Goal: Information Seeking & Learning: Learn about a topic

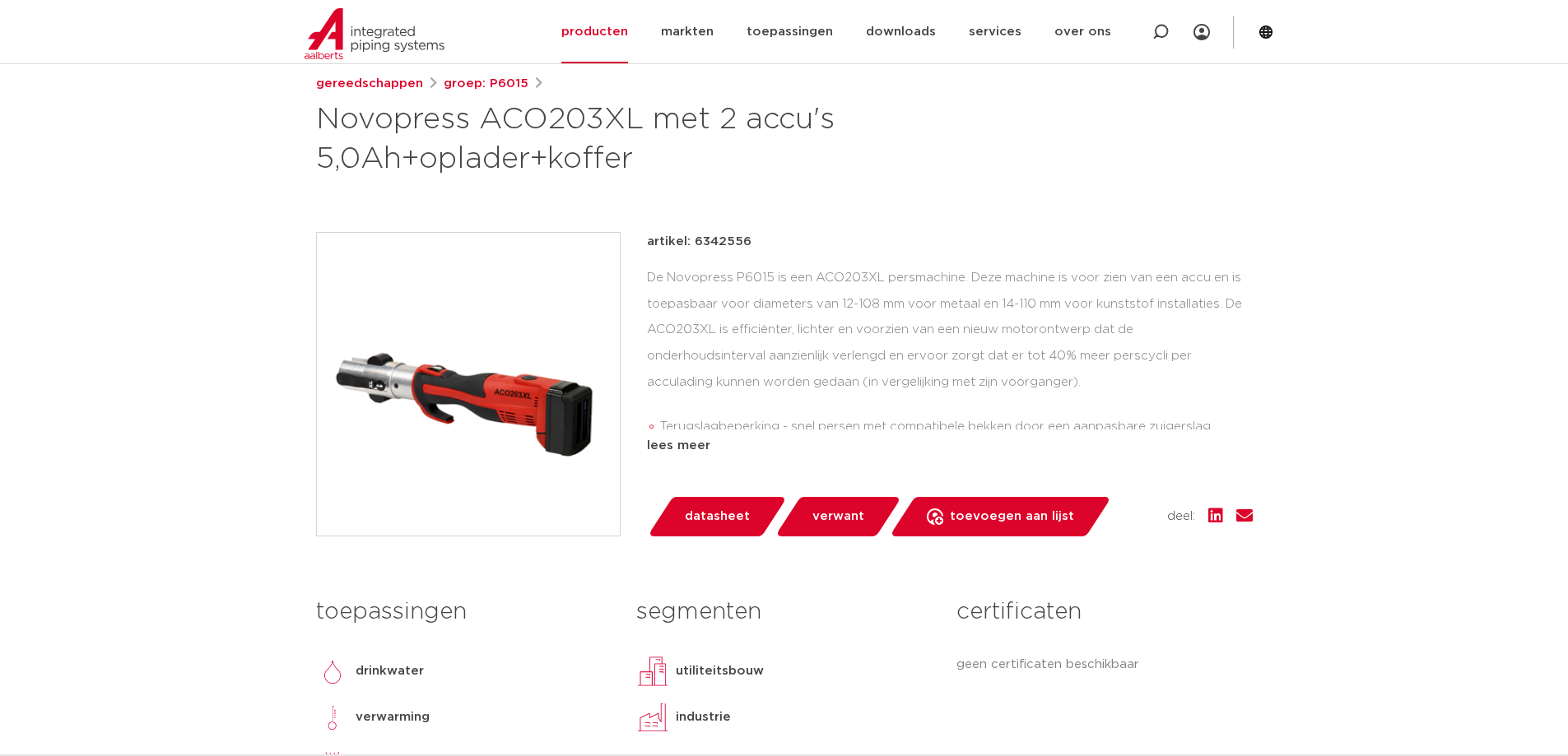
scroll to position [165, 0]
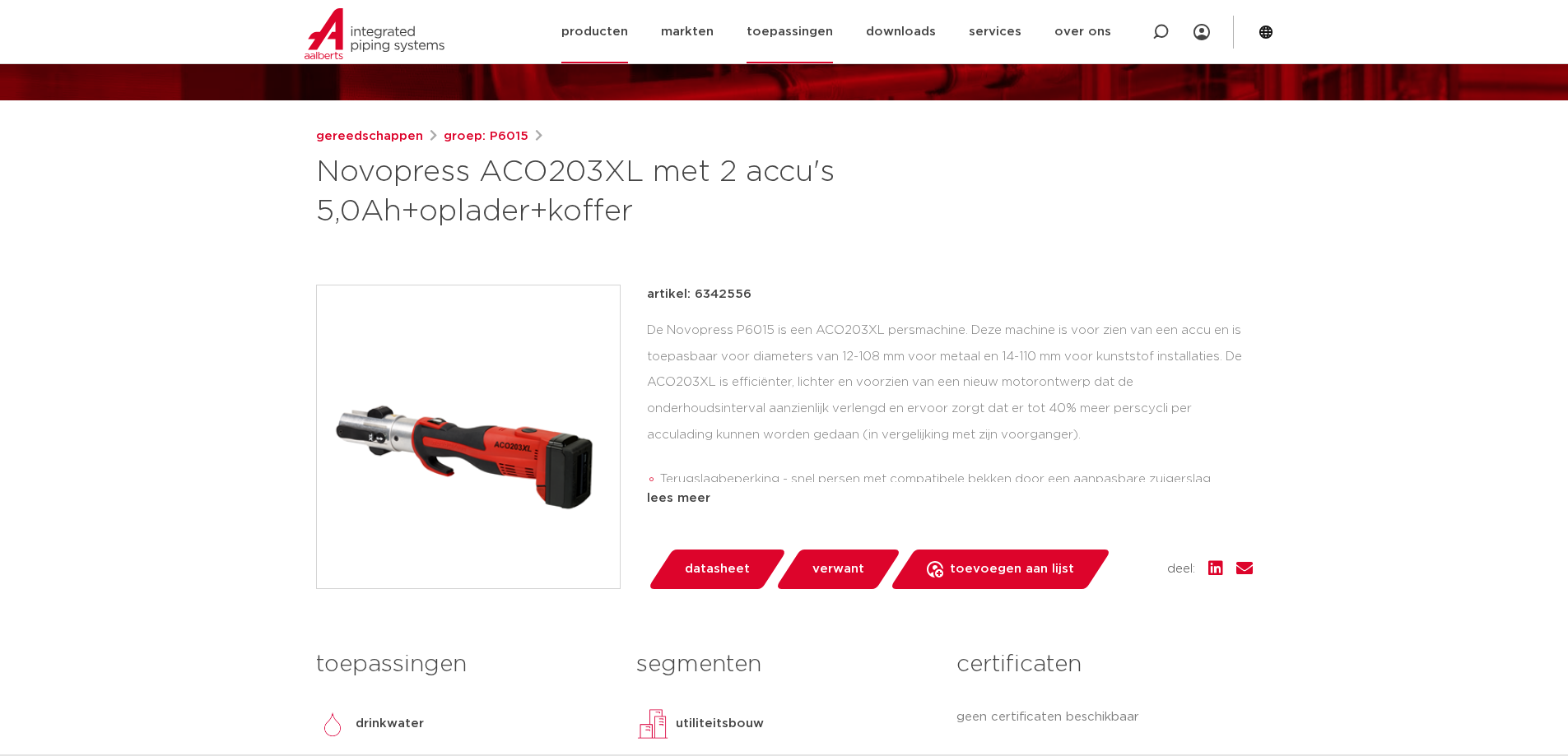
click at [795, 29] on link "toepassingen" at bounding box center [789, 31] width 86 height 63
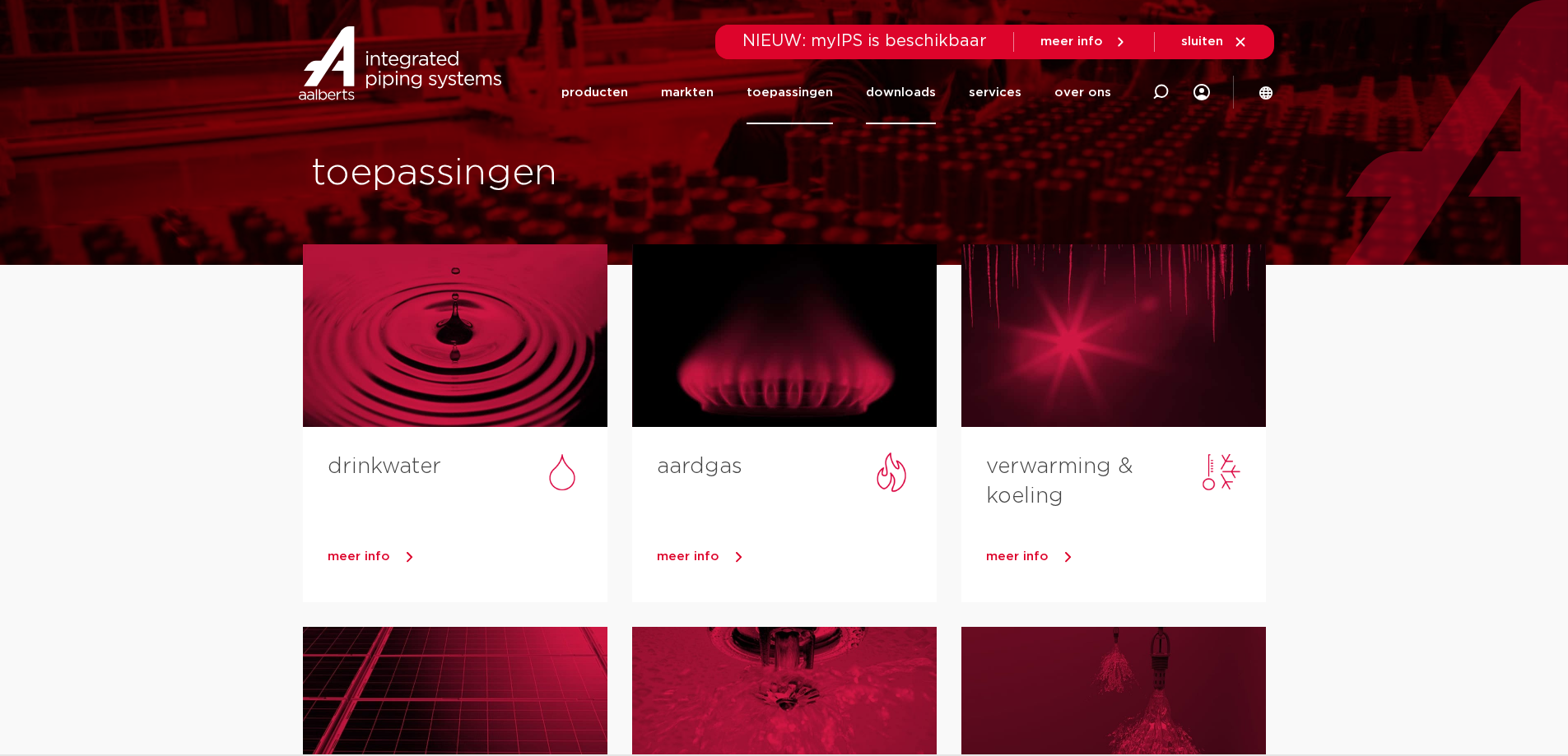
click at [902, 92] on link "downloads" at bounding box center [900, 92] width 70 height 63
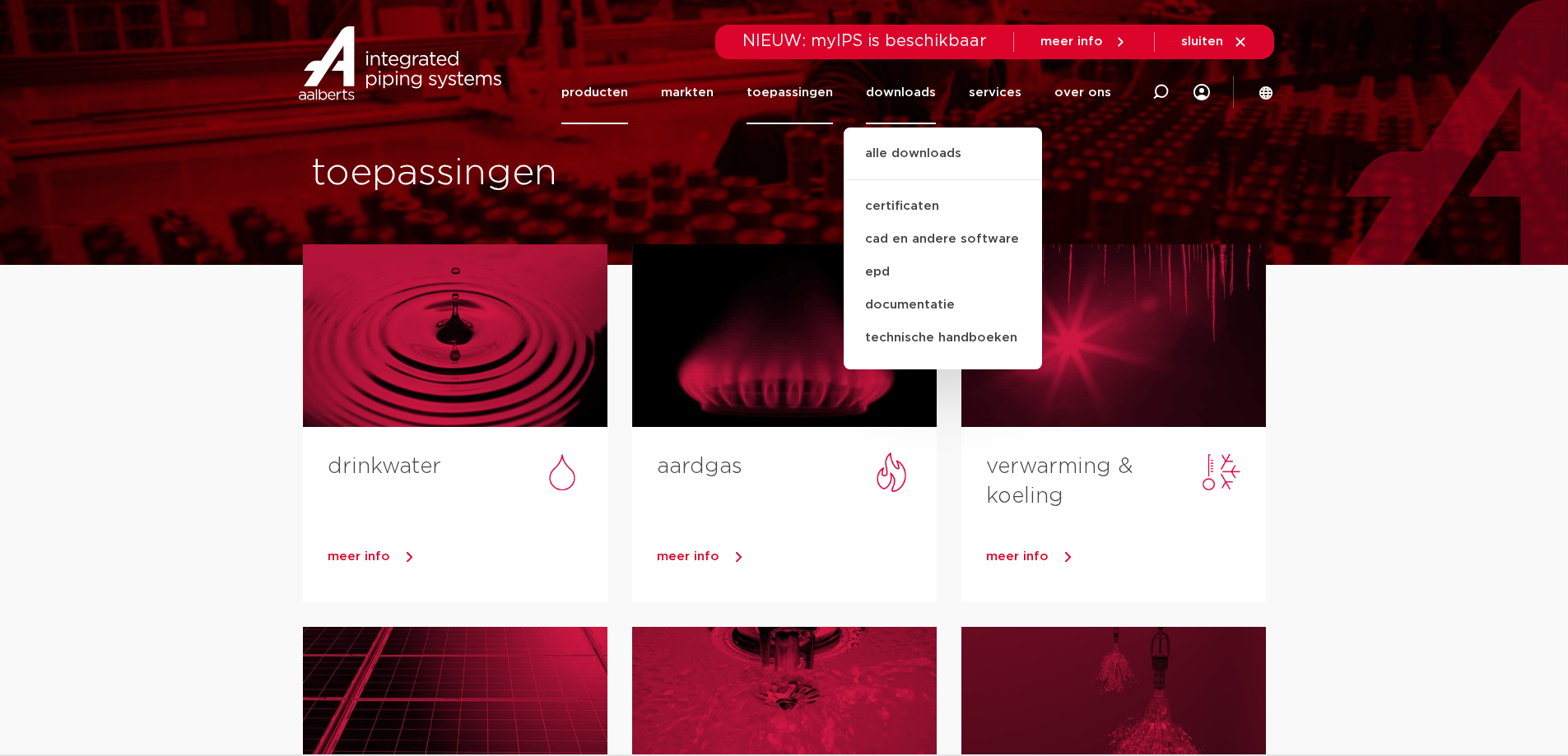
click at [612, 95] on link "producten" at bounding box center [594, 92] width 67 height 63
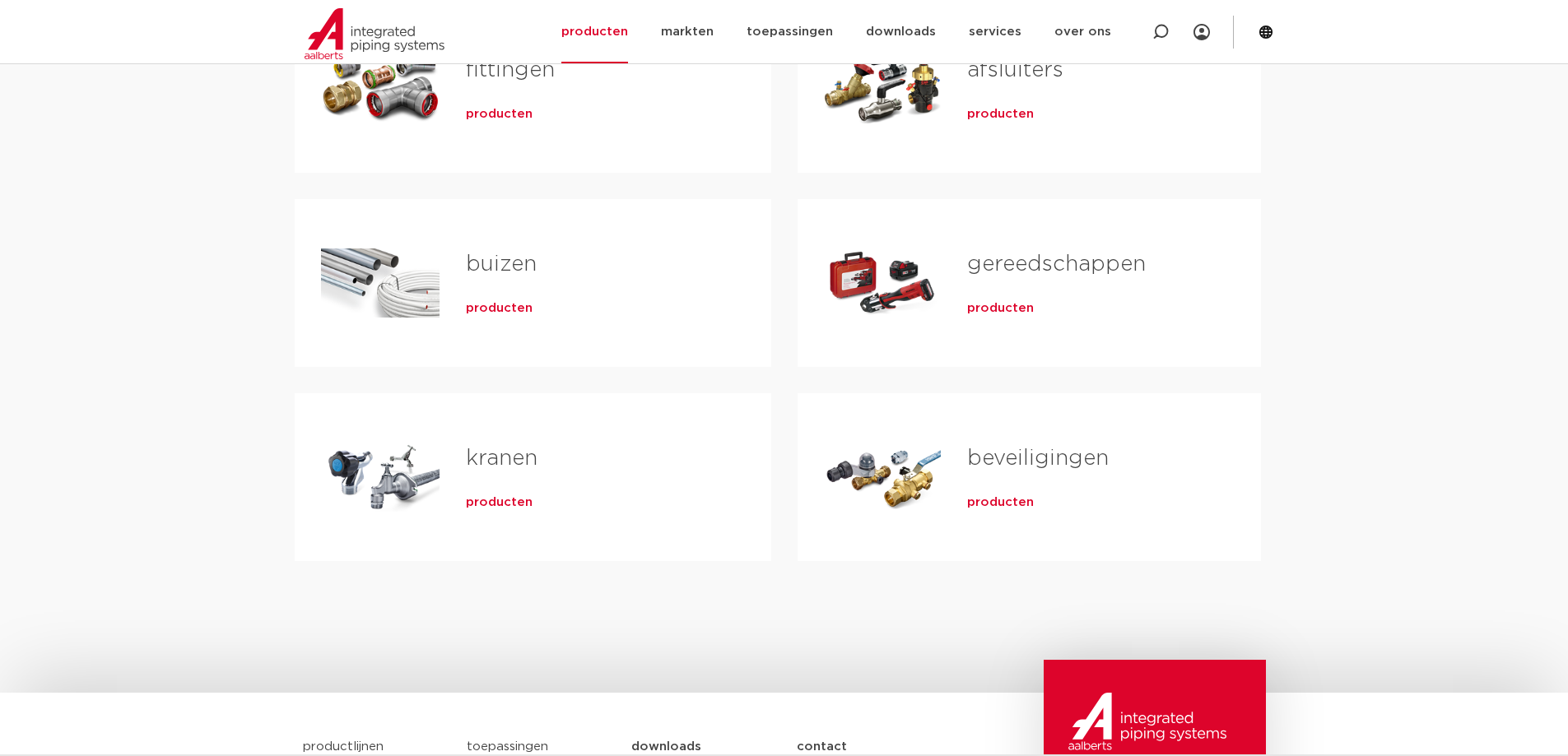
scroll to position [411, 0]
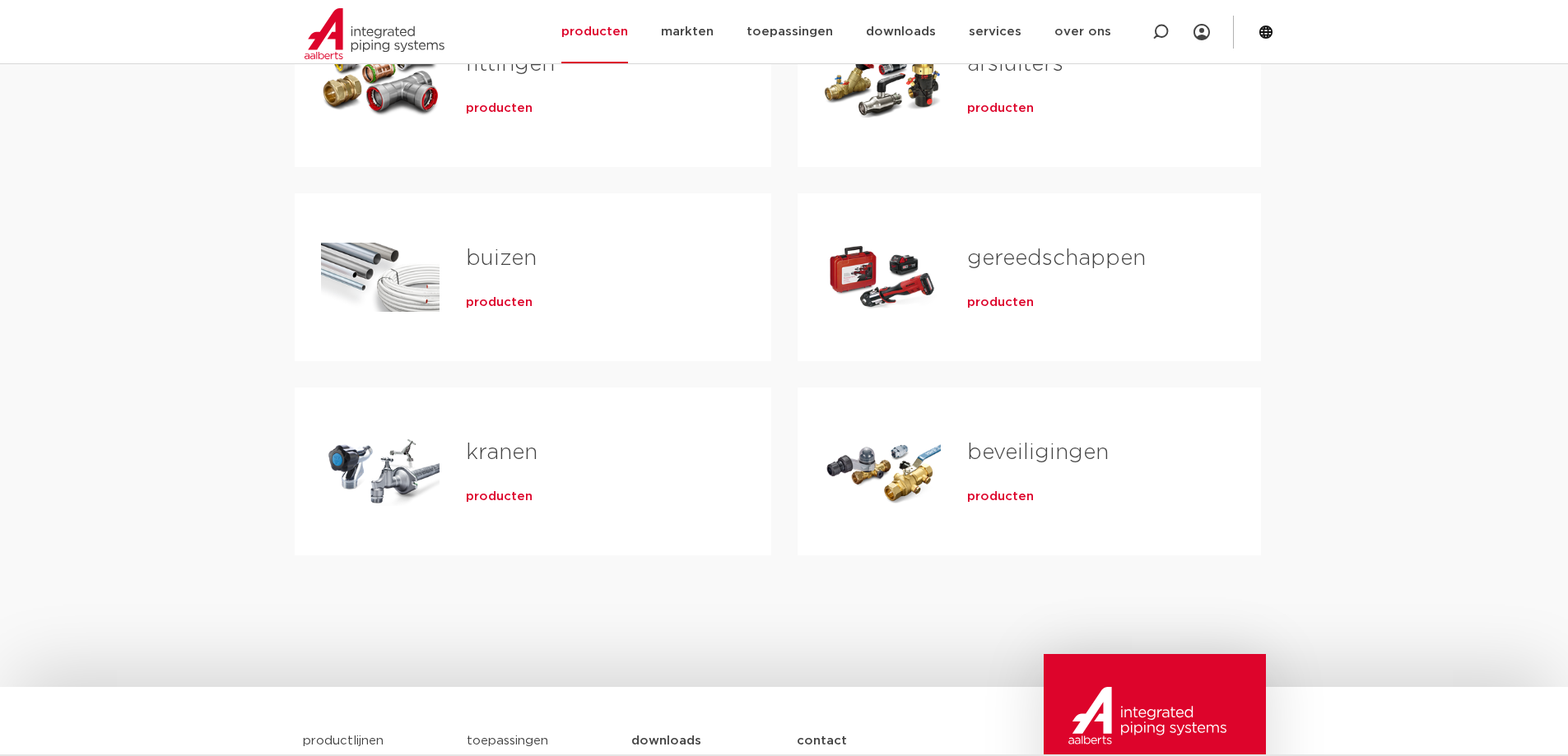
click at [1002, 265] on link "gereedschappen" at bounding box center [1057, 258] width 179 height 21
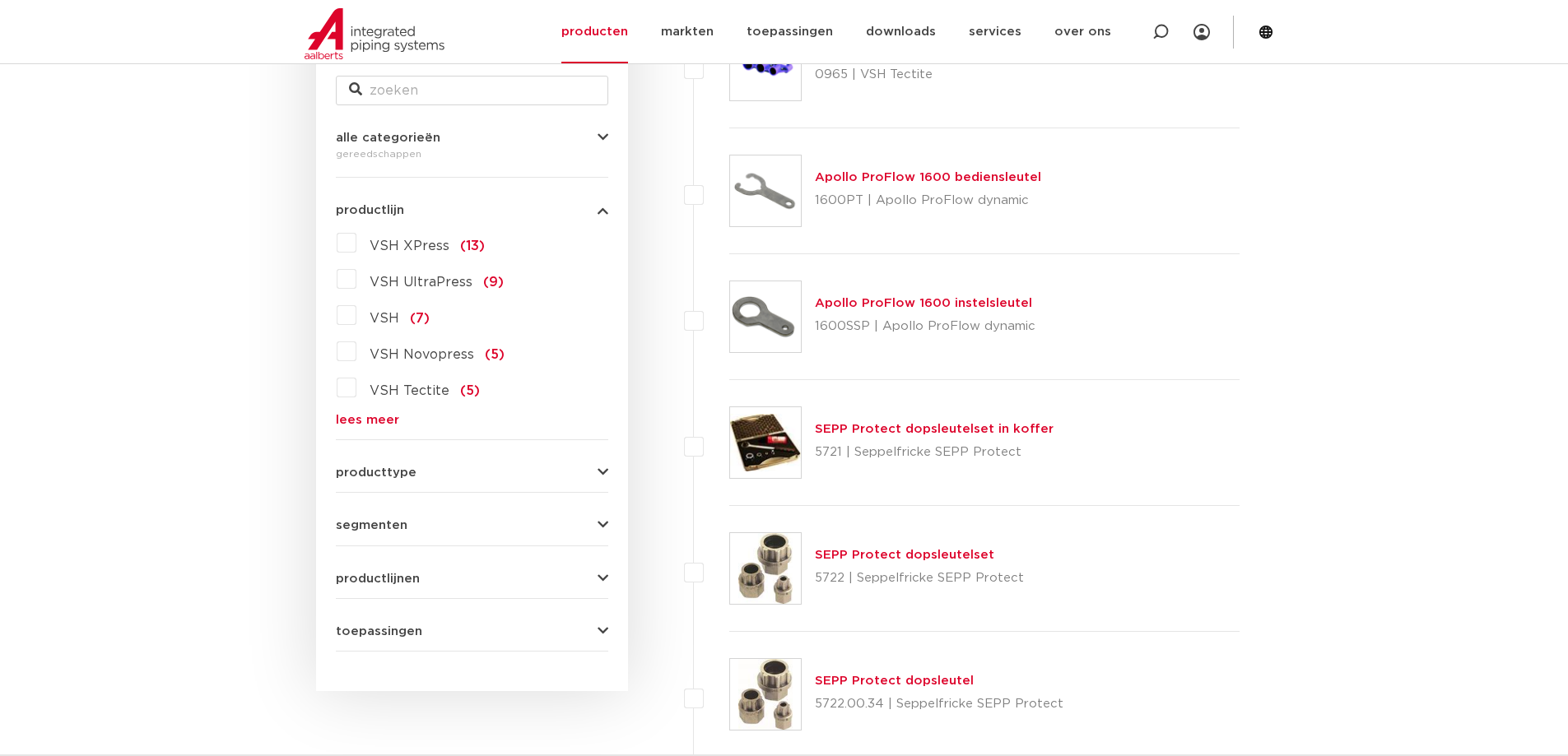
scroll to position [247, 0]
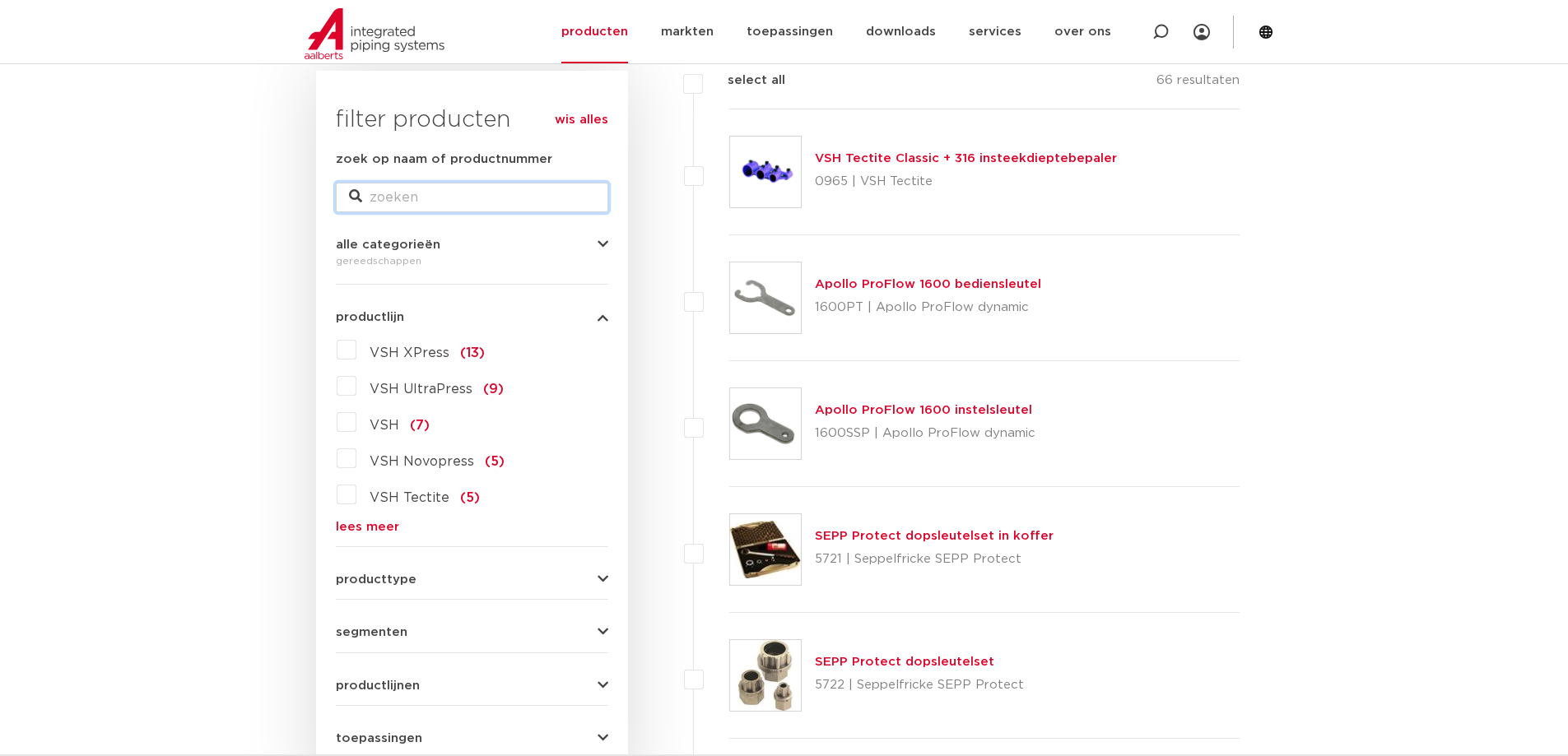
click at [371, 203] on input "zoek op naam of productnummer" at bounding box center [472, 197] width 273 height 30
type input "aco 203 xl"
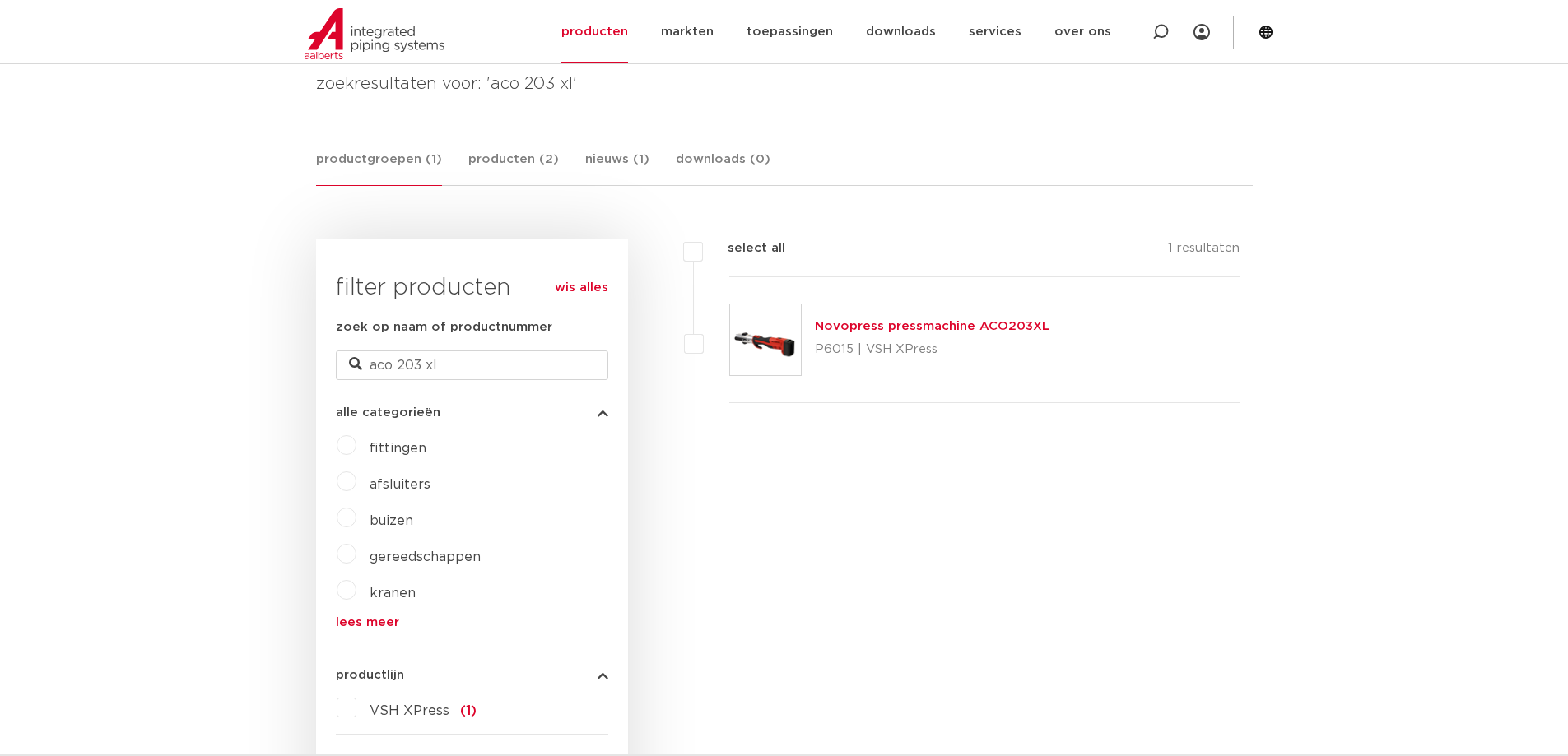
click at [898, 327] on link "Novopress pressmachine ACO203XL" at bounding box center [932, 326] width 235 height 13
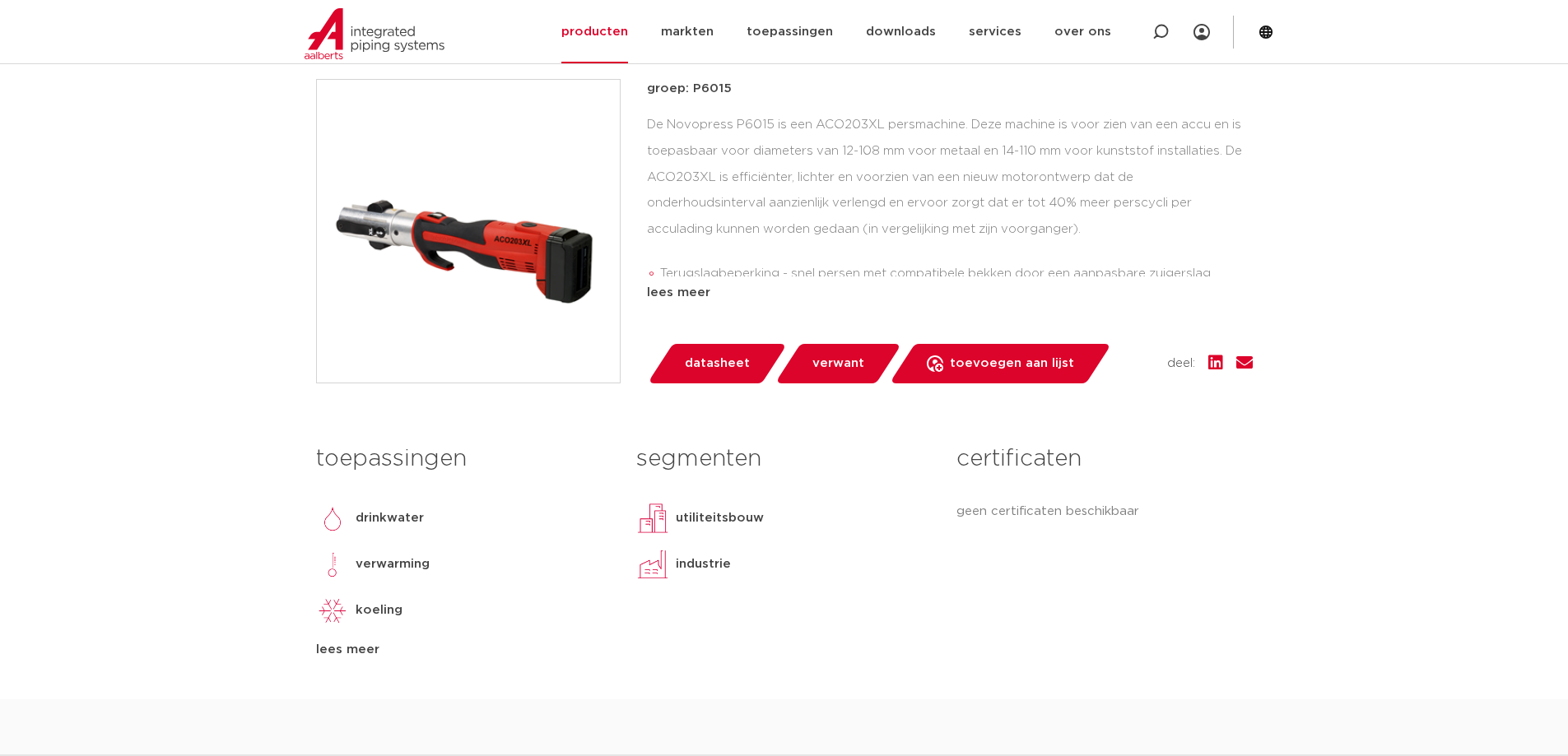
scroll to position [411, 0]
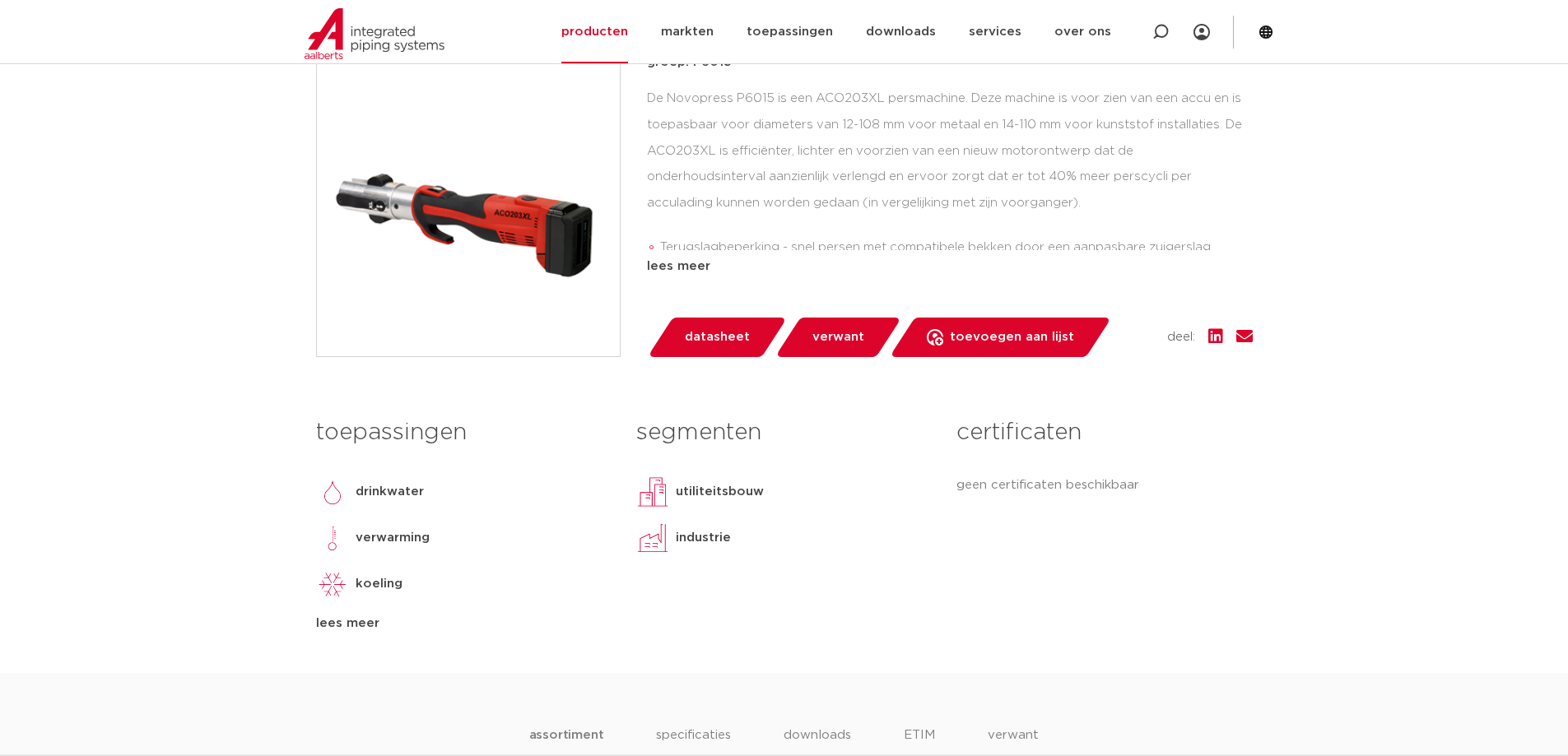
click at [689, 264] on div "lees meer" at bounding box center [950, 267] width 605 height 19
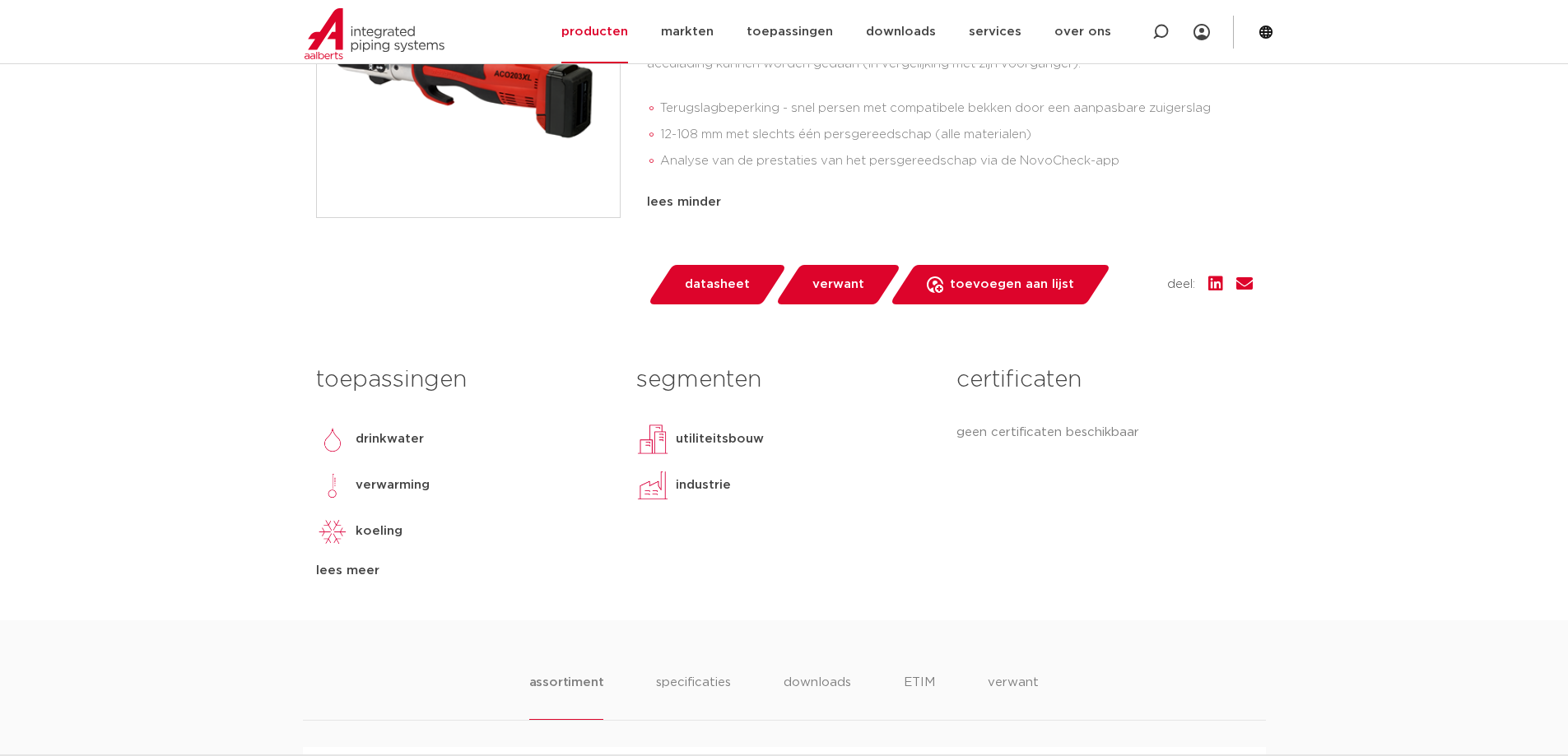
scroll to position [576, 0]
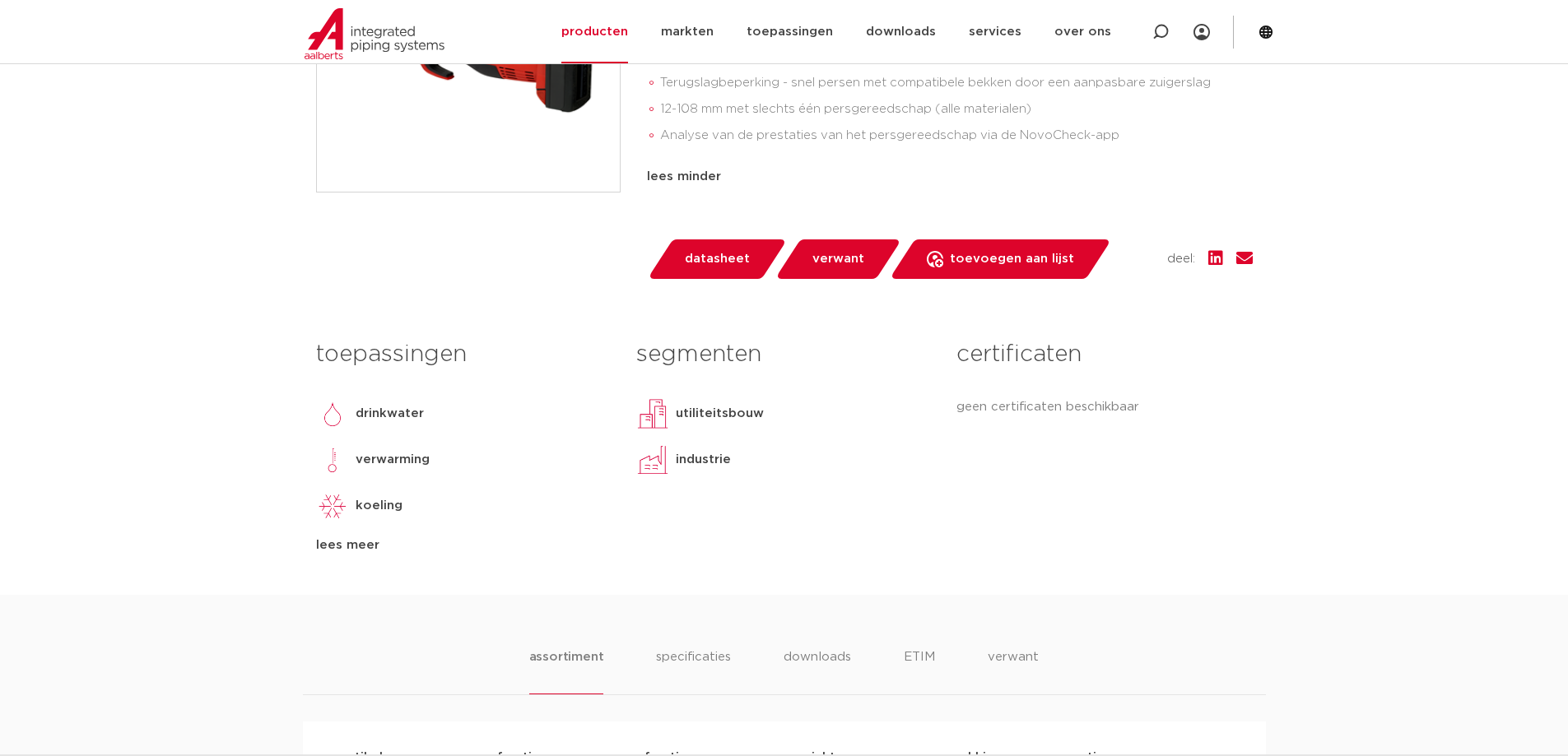
click at [356, 544] on div "lees meer" at bounding box center [464, 545] width 295 height 19
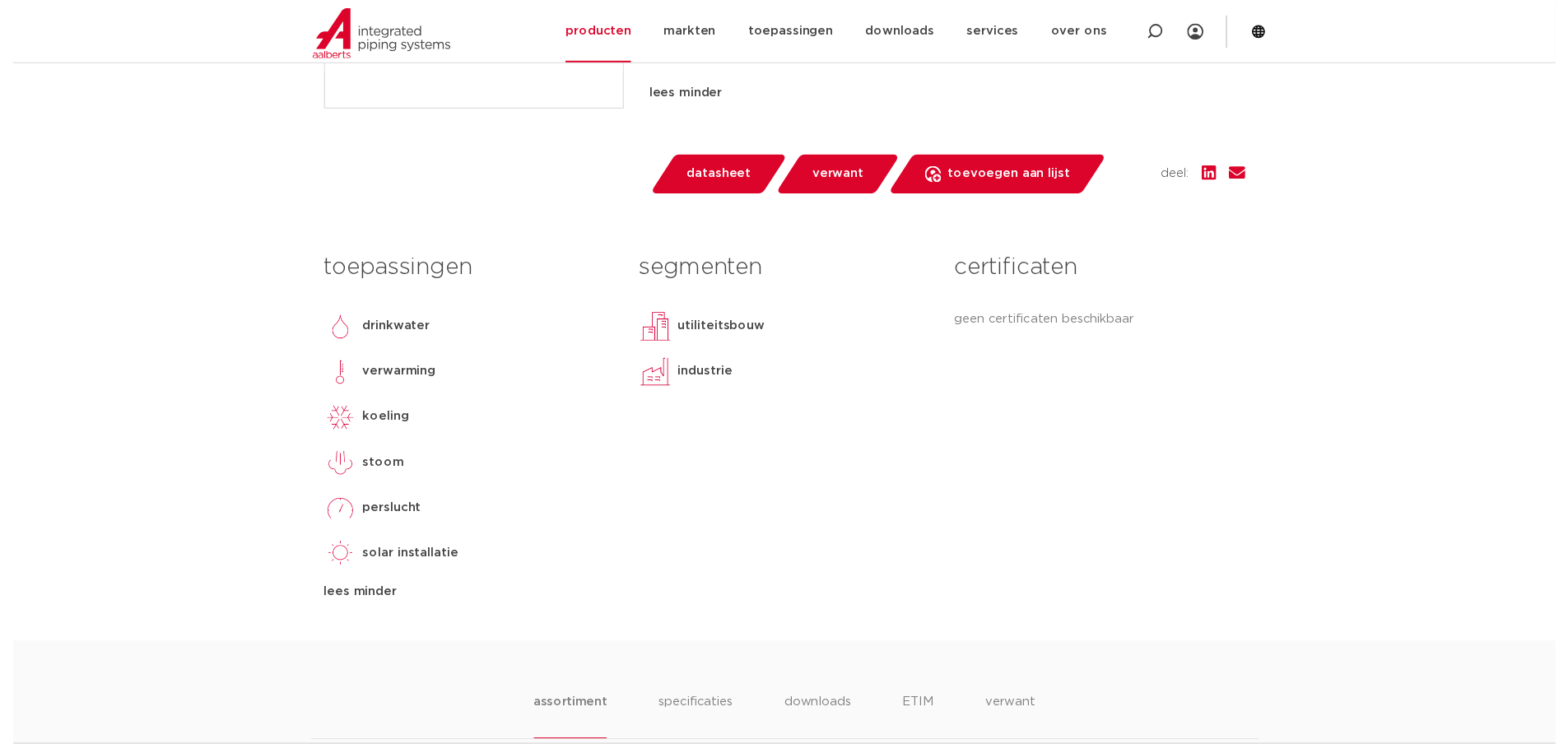
scroll to position [494, 0]
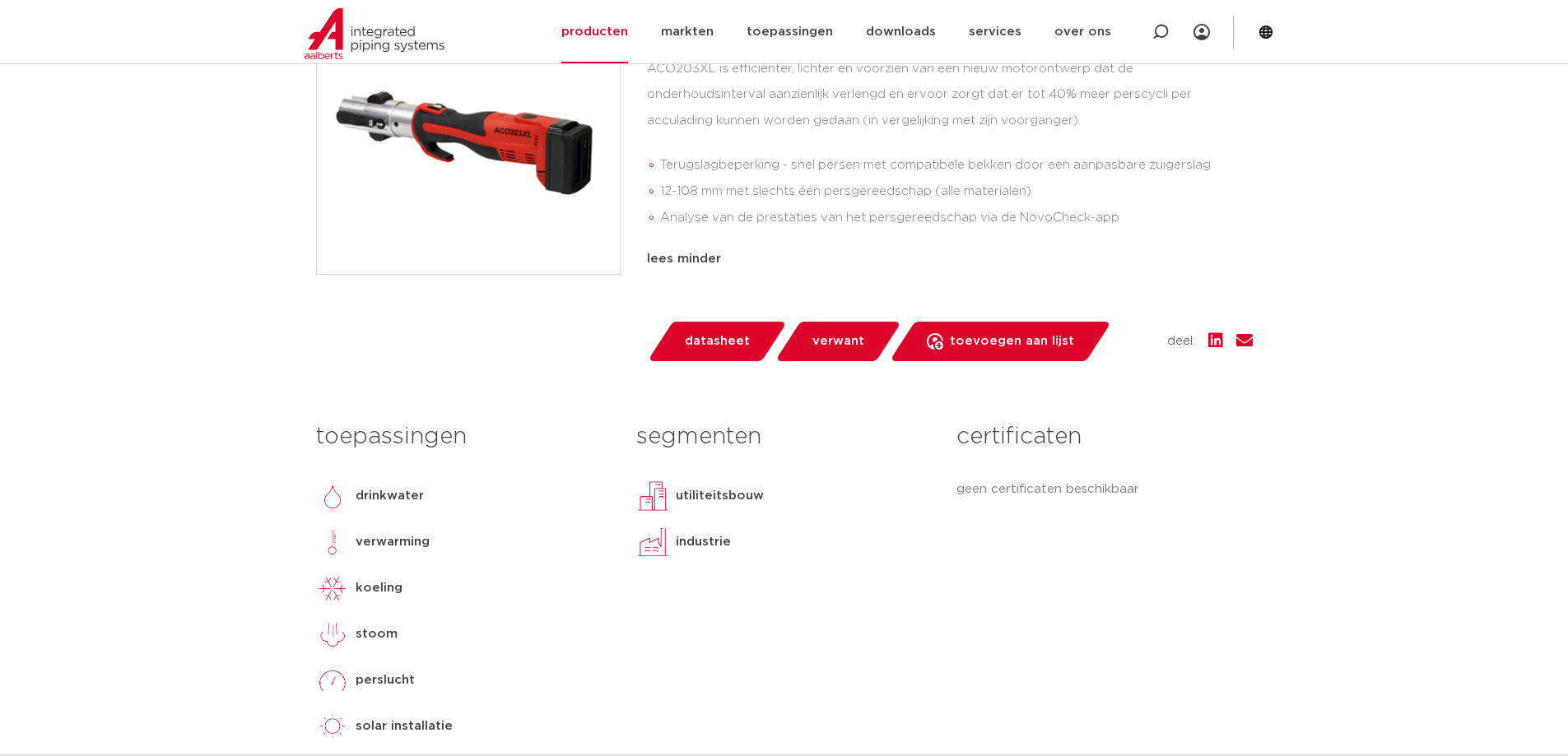
click at [719, 345] on span "datasheet" at bounding box center [717, 341] width 65 height 26
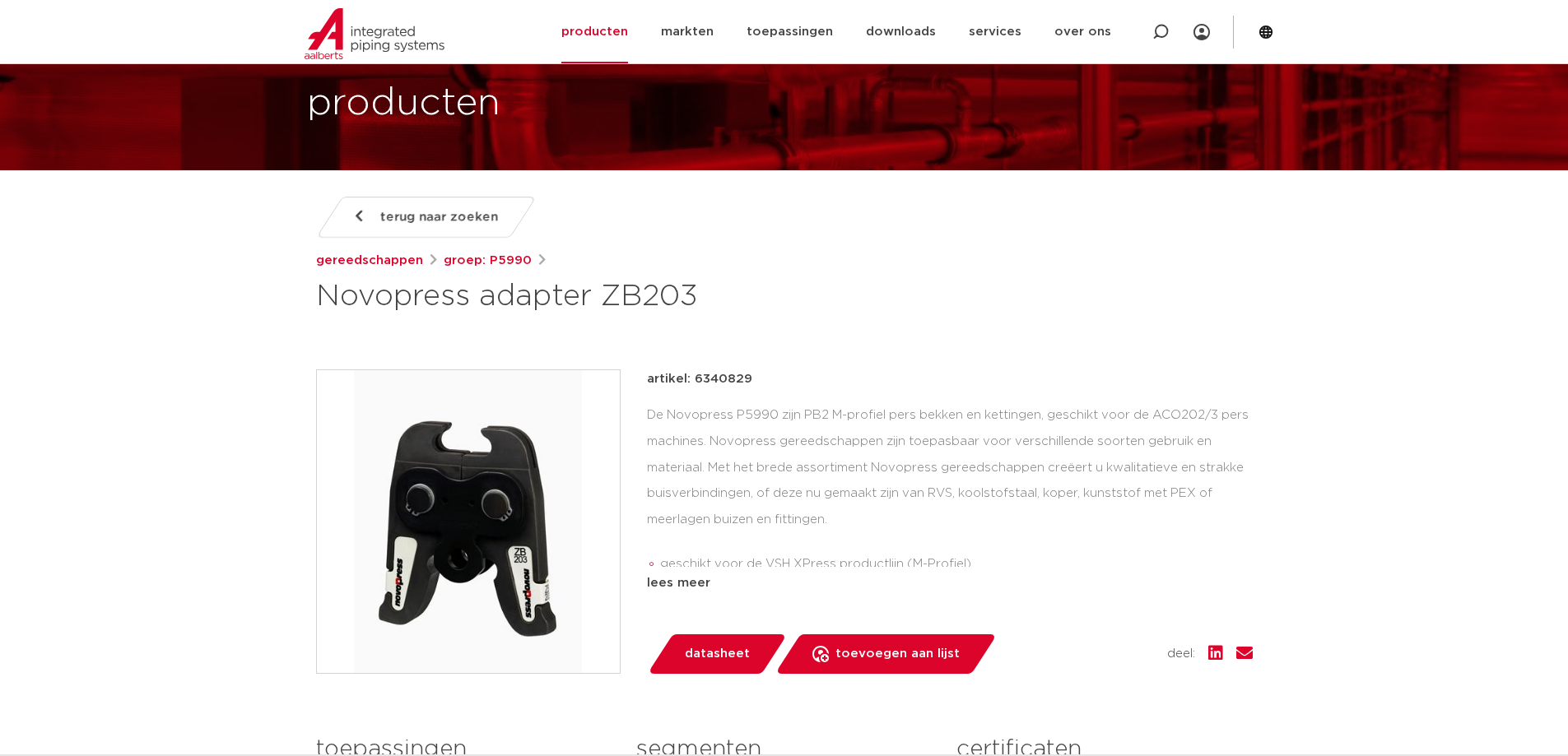
scroll to position [247, 0]
